Goal: Transaction & Acquisition: Purchase product/service

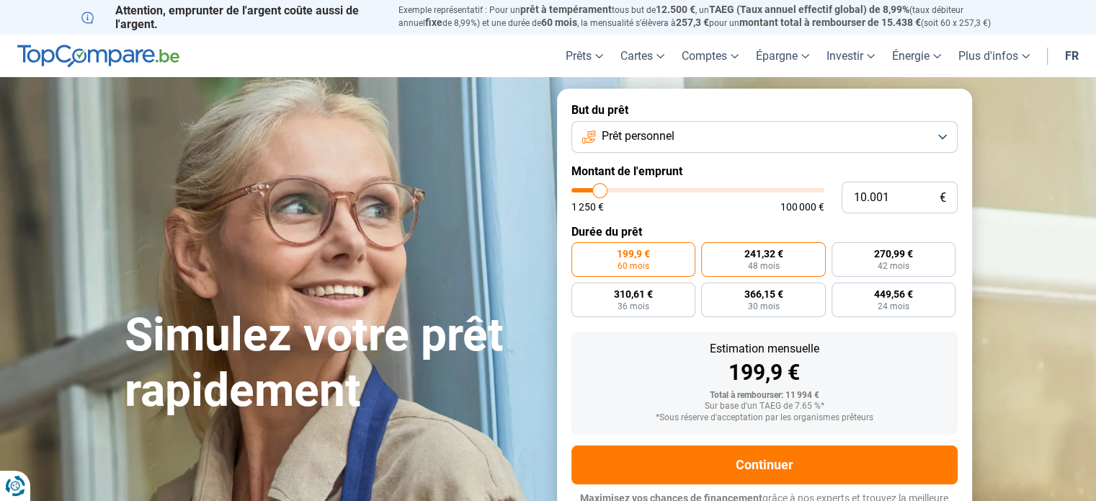
click at [769, 264] on span "48 mois" at bounding box center [763, 266] width 32 height 9
click at [710, 251] on input "241,32 € 48 mois" at bounding box center [705, 246] width 9 height 9
radio input "true"
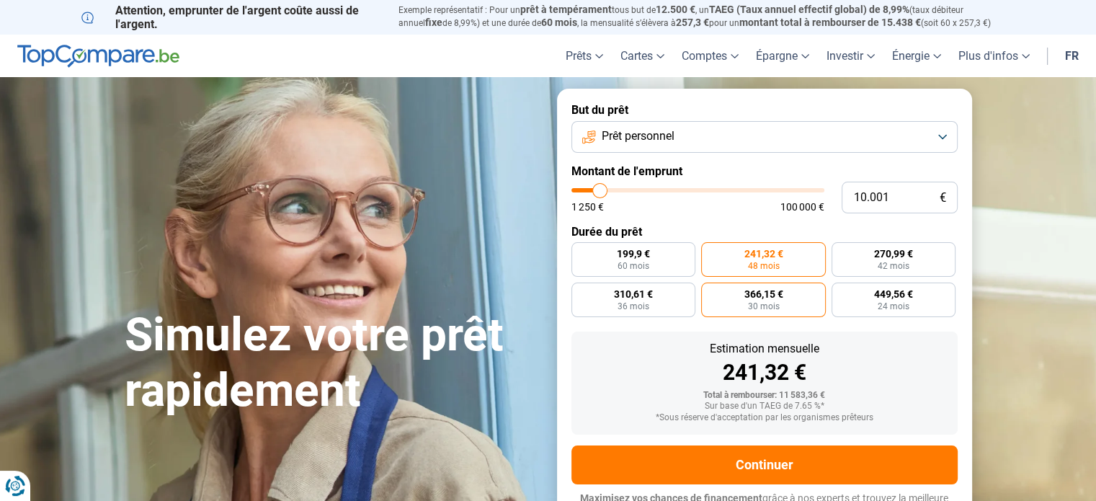
scroll to position [19, 0]
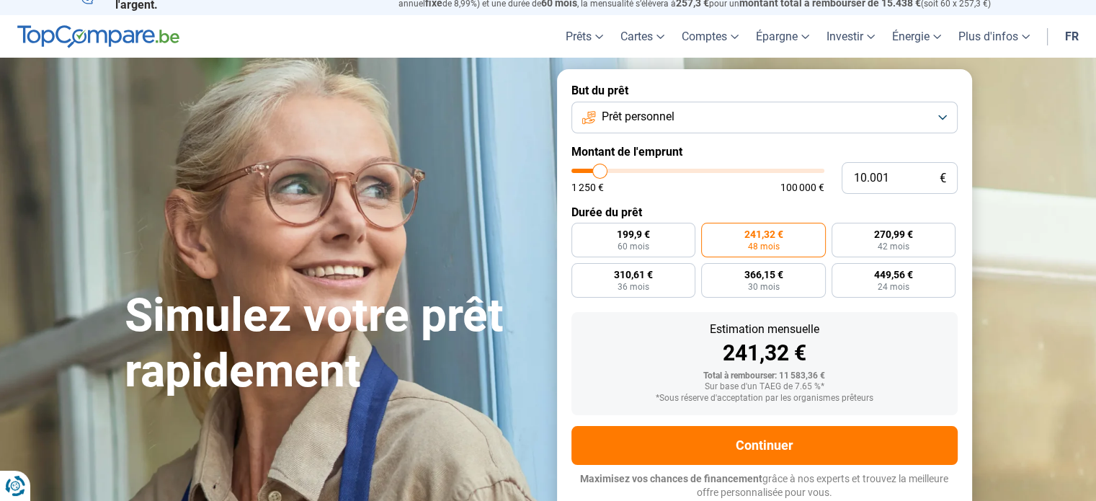
type input "11.000"
type input "11000"
type input "11.500"
type input "11500"
type input "11.750"
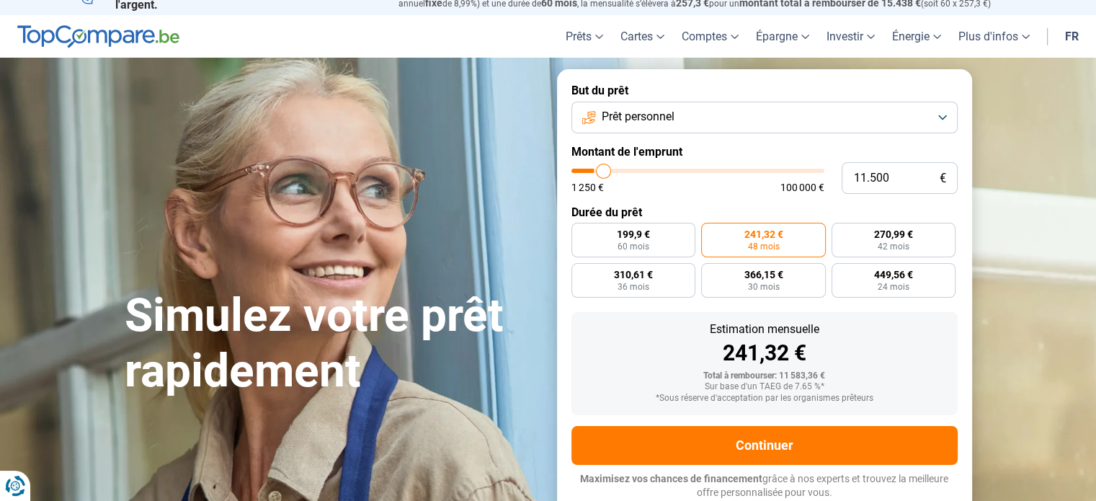
type input "11750"
type input "12.250"
type input "12250"
type input "12.500"
type input "12500"
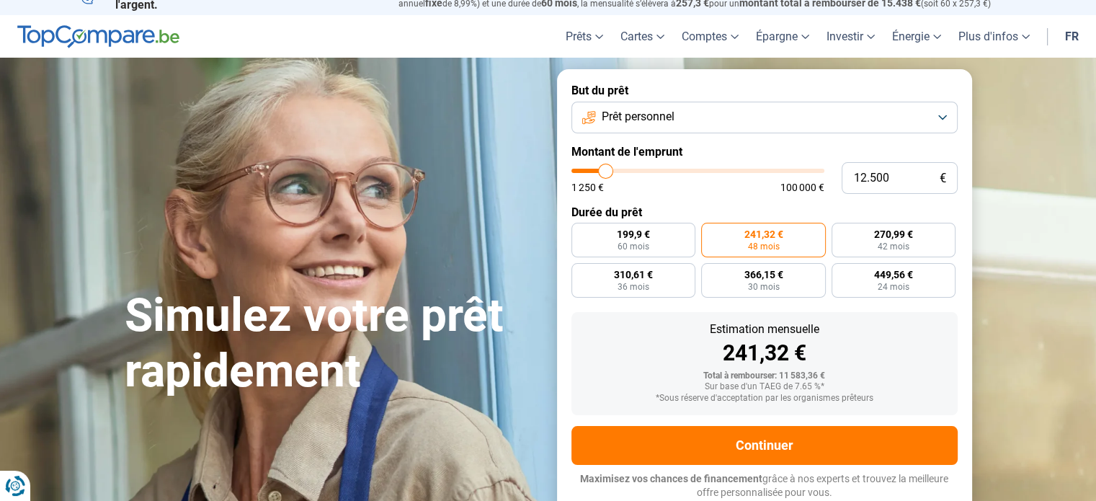
type input "12.750"
type input "12750"
type input "12.500"
type input "12500"
type input "12.000"
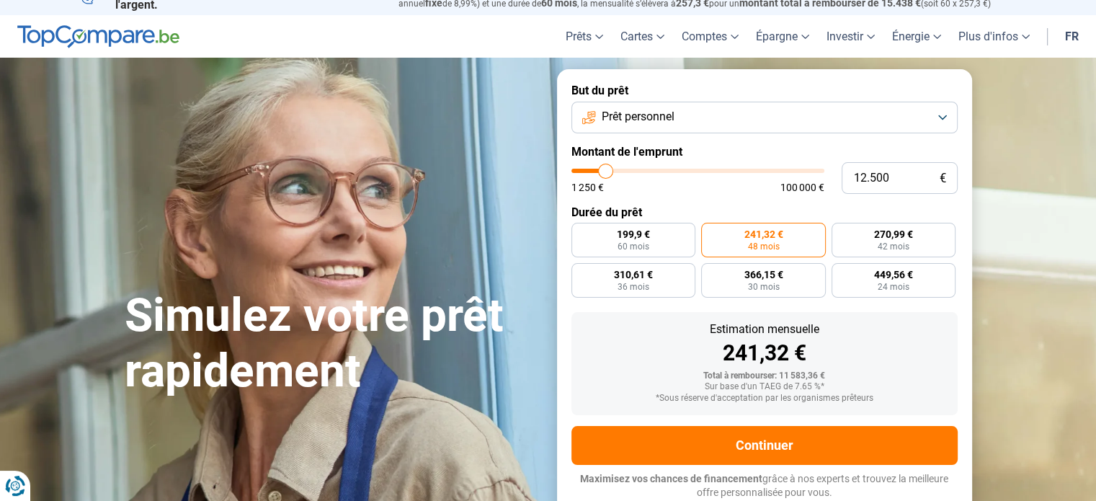
type input "12000"
type input "11.750"
type input "11750"
type input "11.250"
type input "11250"
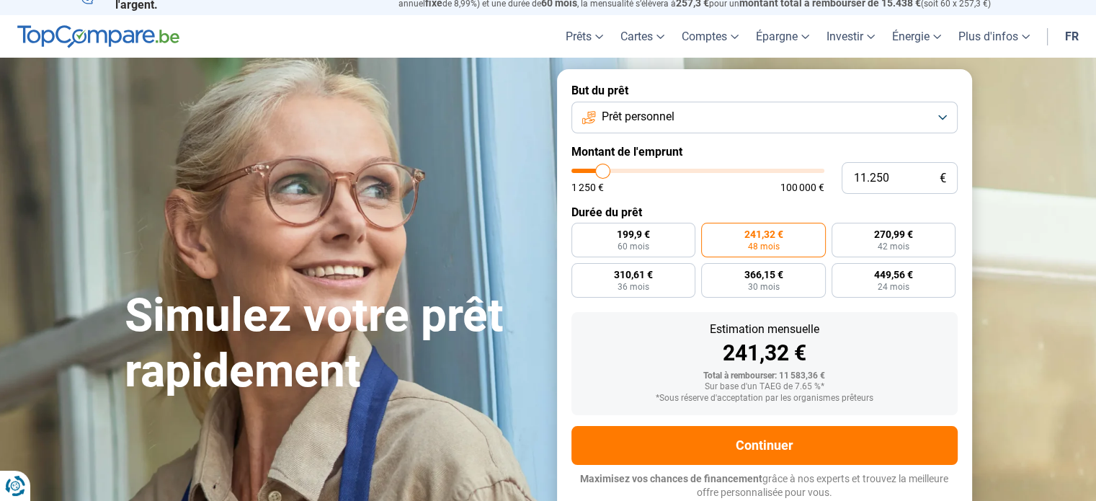
type input "11.000"
type input "11000"
type input "10.500"
type input "10500"
type input "10.000"
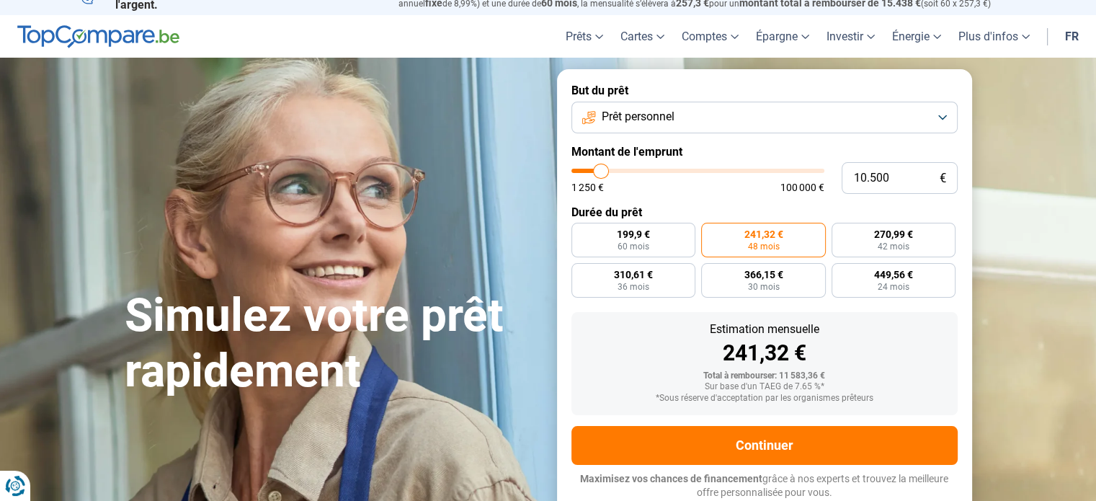
type input "10000"
click at [599, 169] on input "range" at bounding box center [697, 171] width 253 height 4
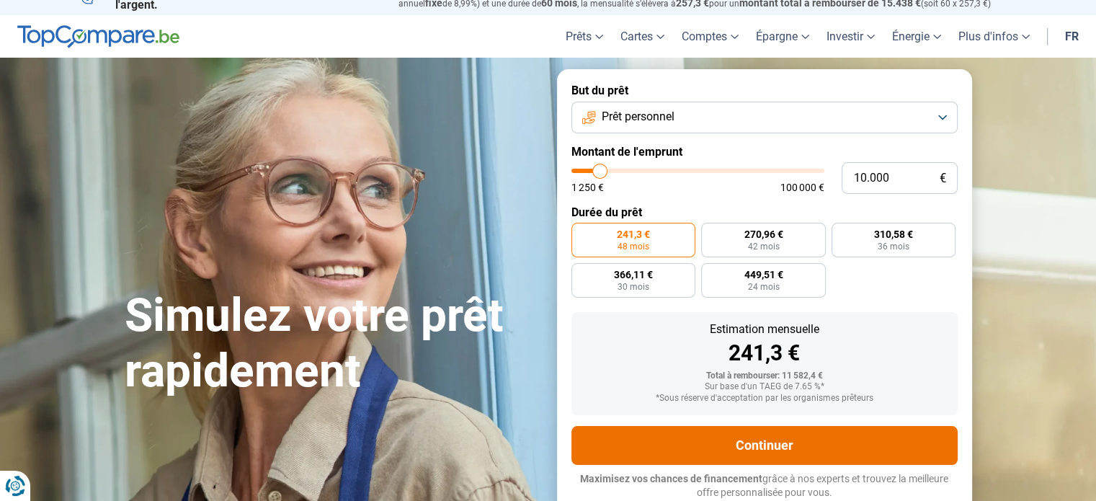
click at [804, 442] on button "Continuer" at bounding box center [764, 445] width 386 height 39
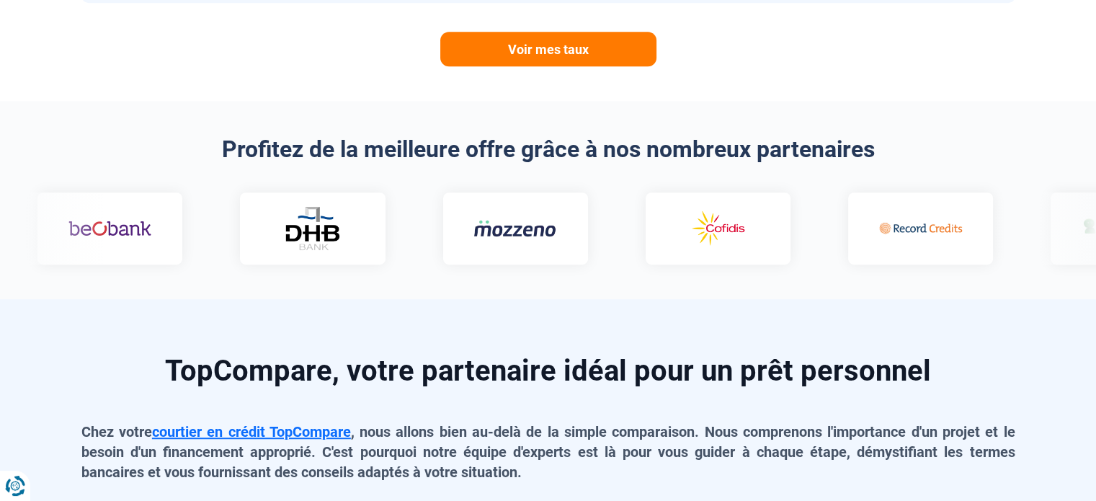
scroll to position [812, 0]
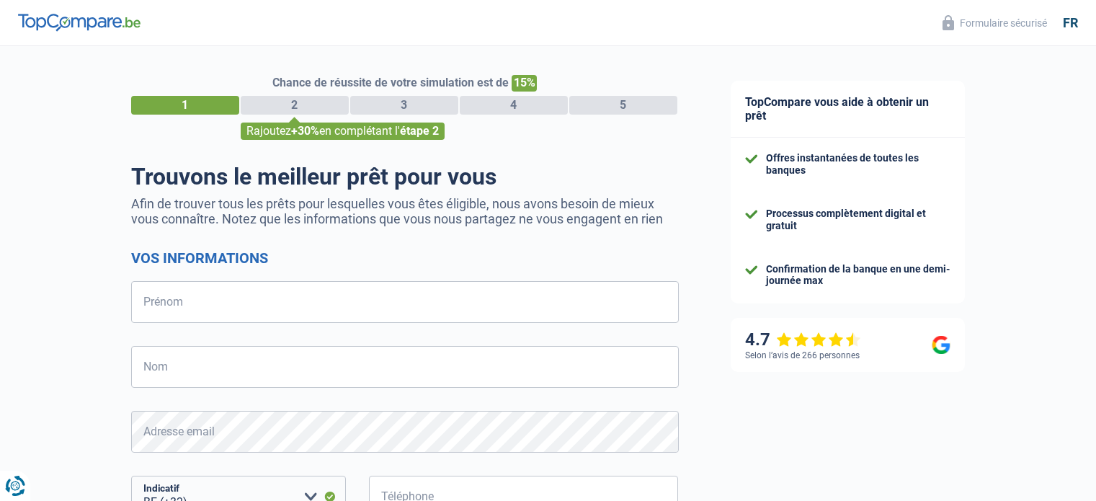
select select "32"
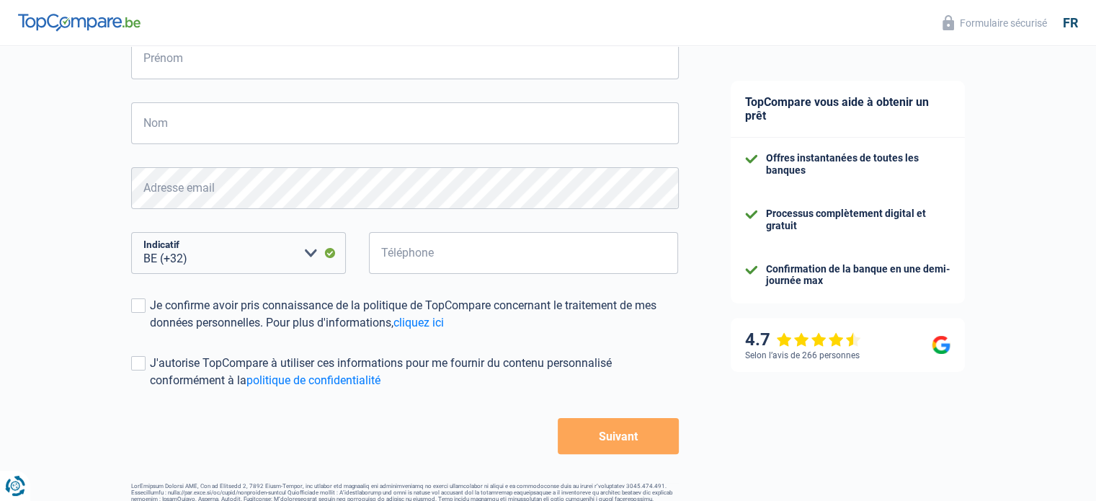
scroll to position [210, 0]
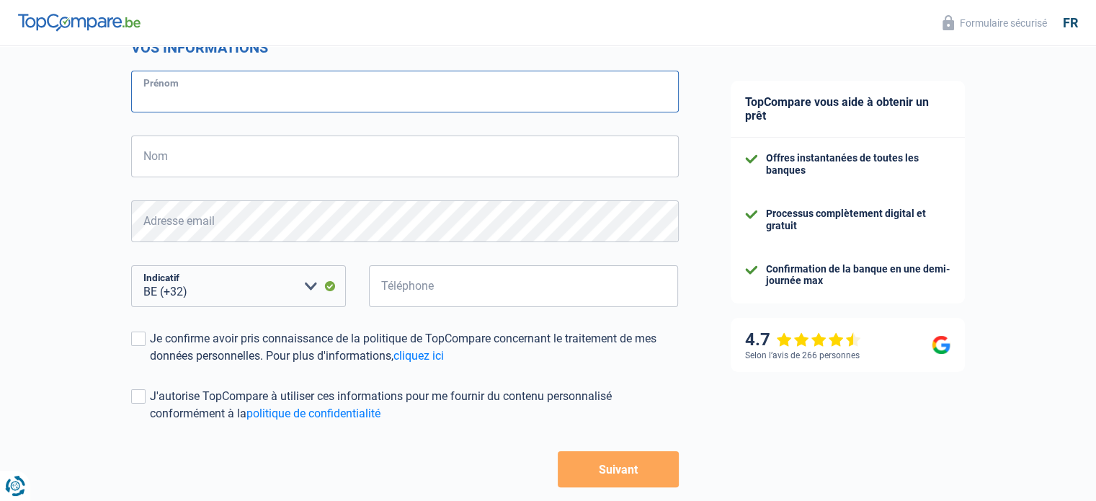
click at [275, 93] on input "Prénom" at bounding box center [405, 92] width 548 height 42
